Goal: Book appointment/travel/reservation

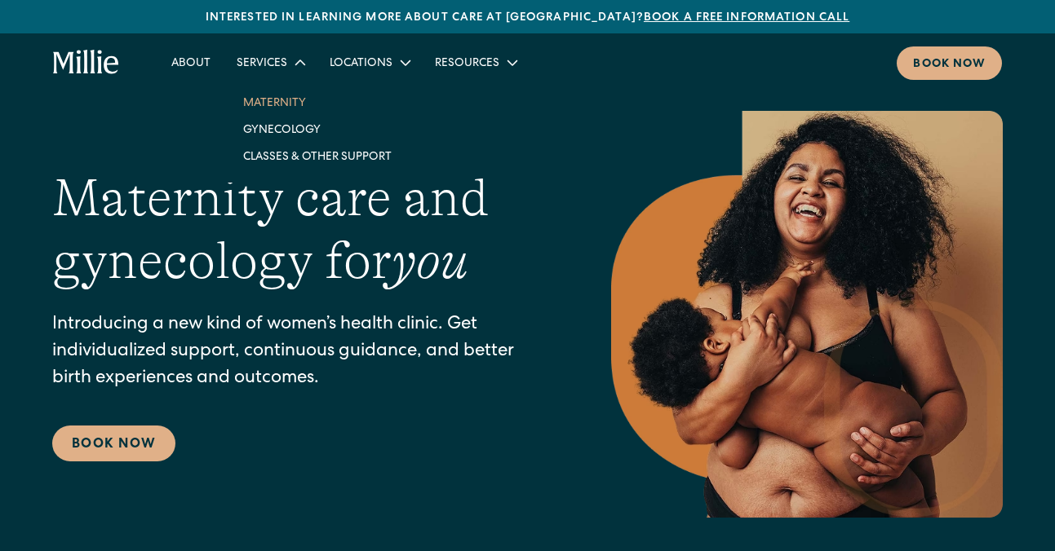
click at [271, 105] on link "Maternity" at bounding box center [317, 102] width 175 height 27
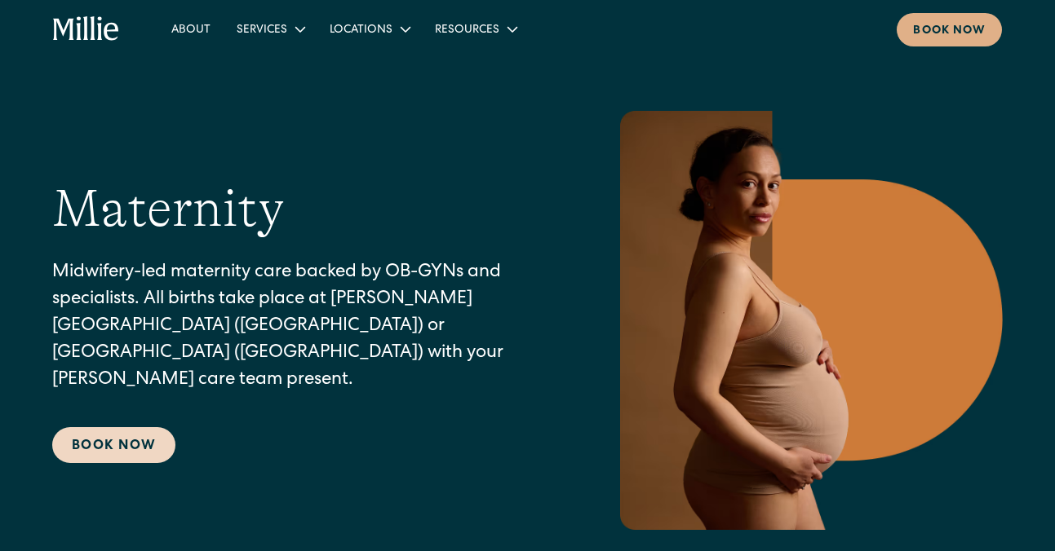
click at [135, 427] on link "Book Now" at bounding box center [113, 445] width 123 height 36
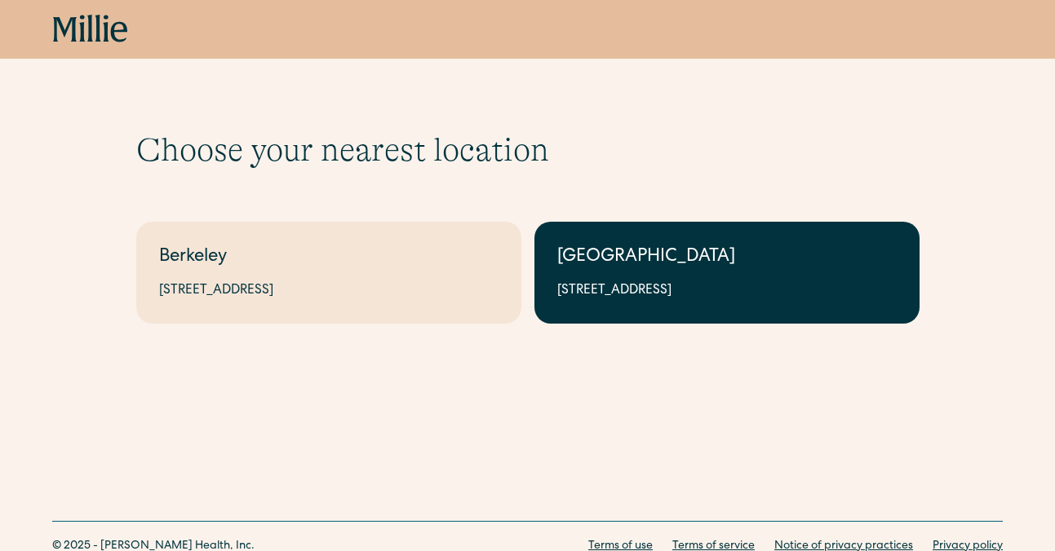
click at [642, 289] on div "1471 Saratoga Ave, Suite 101, San Jose, CA 95129" at bounding box center [726, 291] width 339 height 20
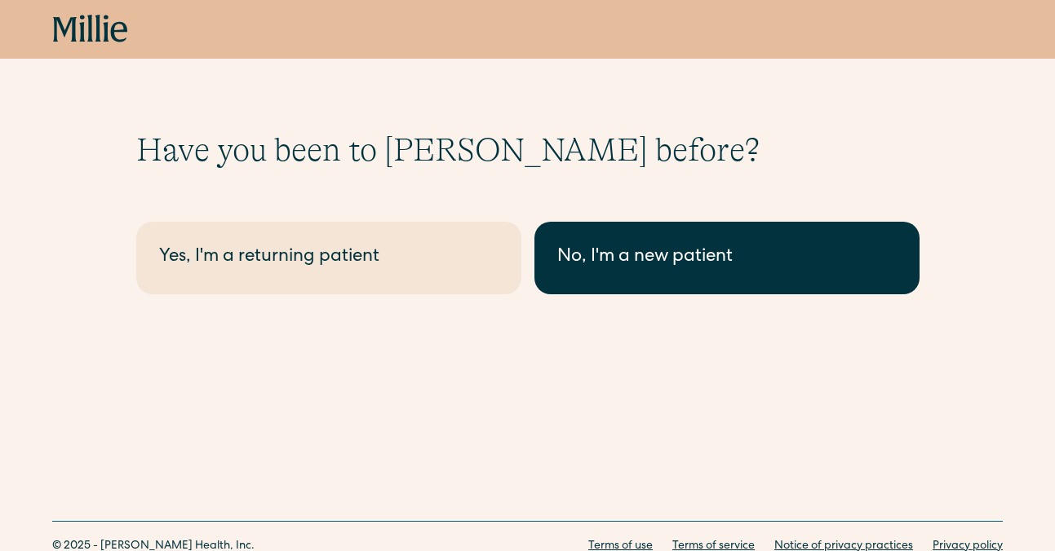
click at [705, 265] on div "No, I'm a new patient" at bounding box center [726, 258] width 339 height 27
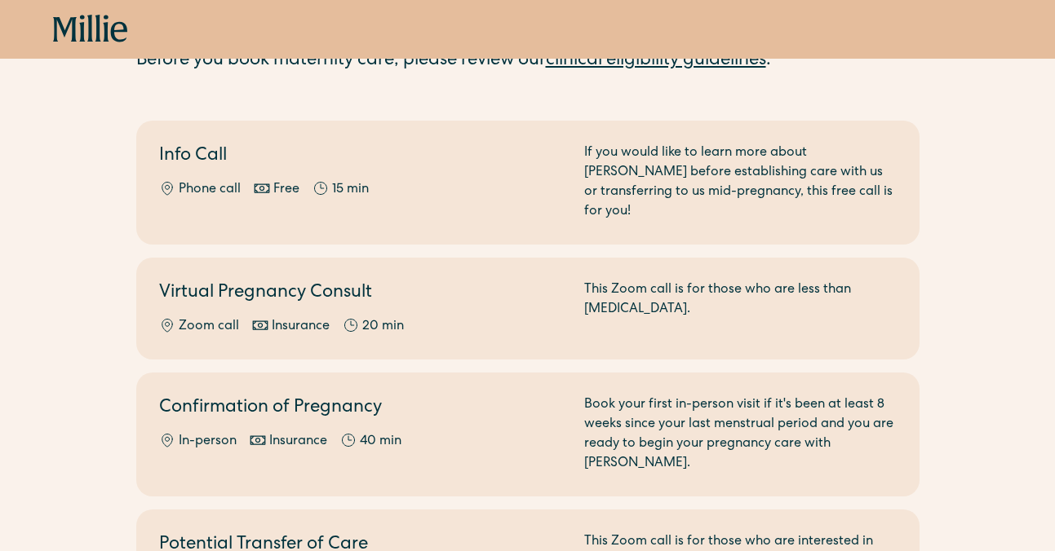
scroll to position [136, 0]
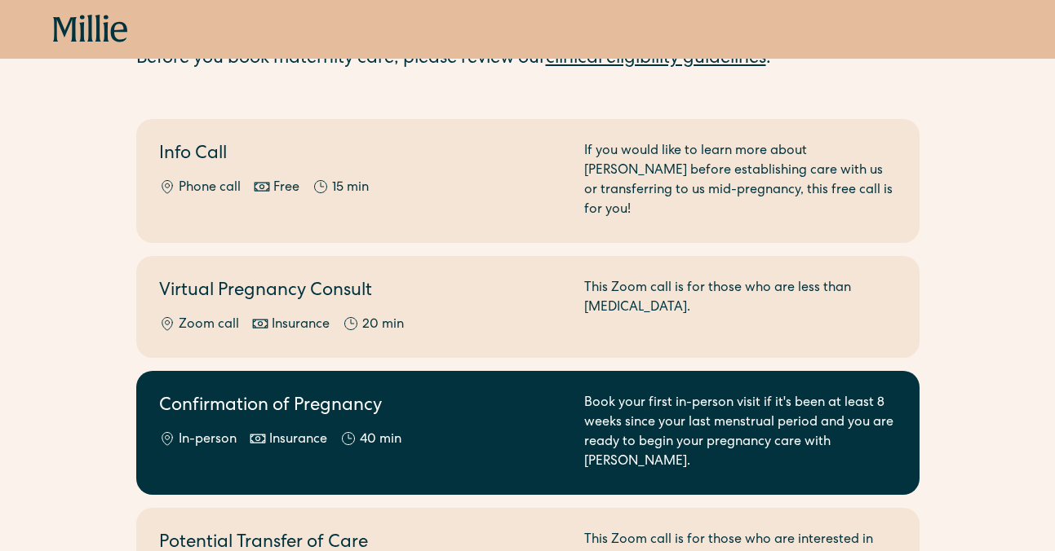
click at [398, 404] on div "Confirmation of Pregnancy In-person Insurance 40 min" at bounding box center [361, 433] width 405 height 78
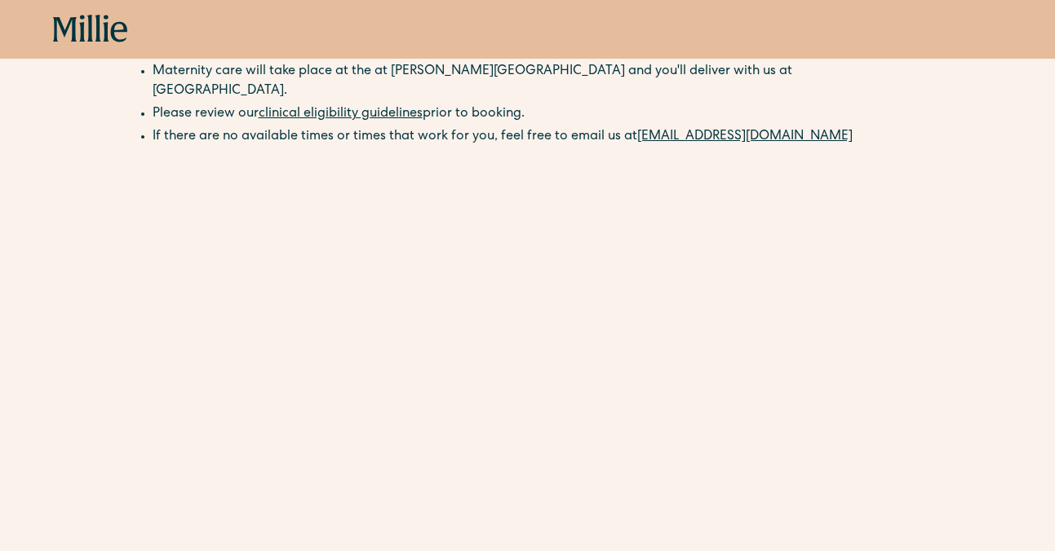
scroll to position [292, 0]
